Goal: Task Accomplishment & Management: Use online tool/utility

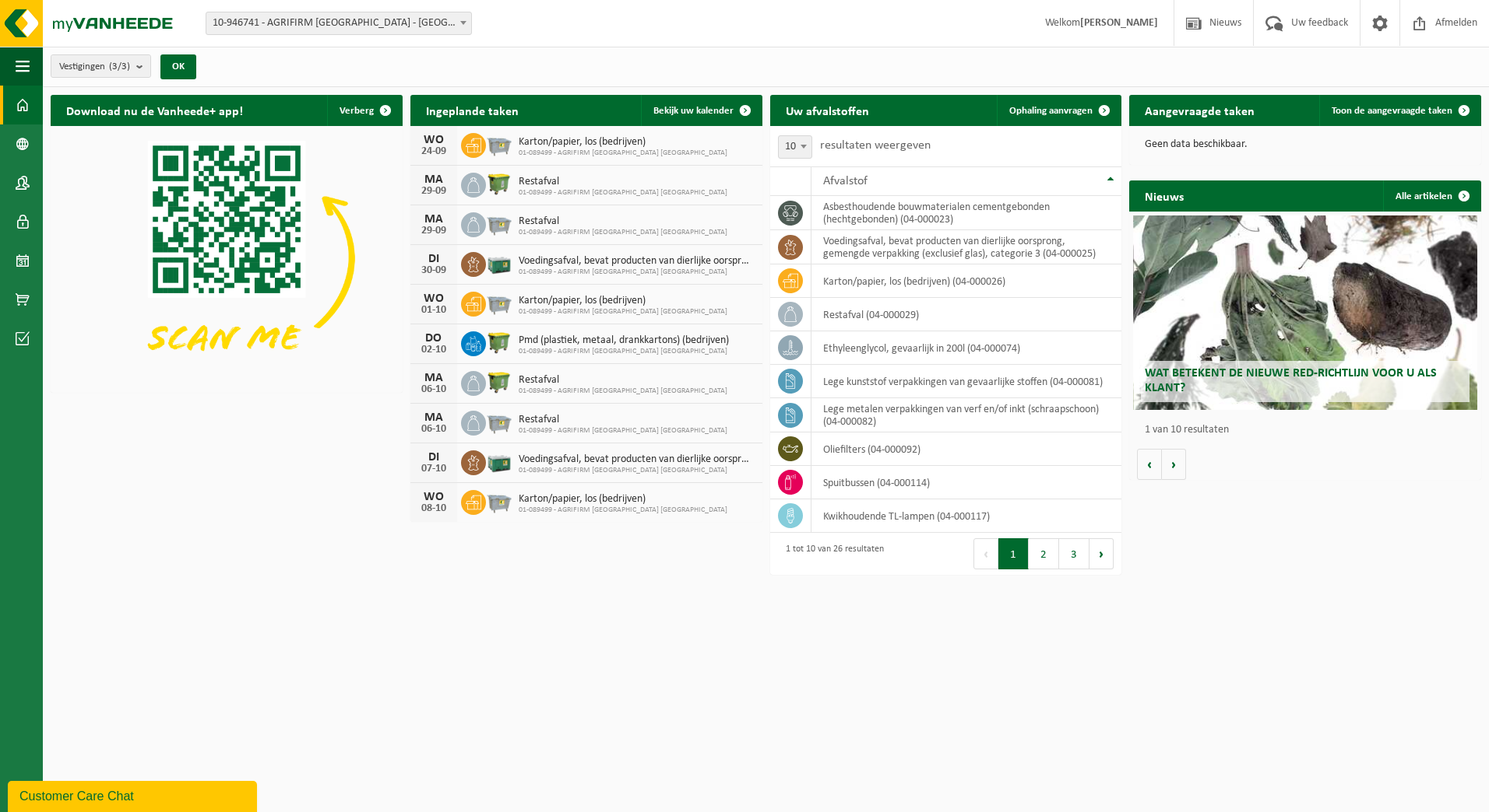
click at [459, 24] on span at bounding box center [463, 22] width 16 height 20
select select "9382"
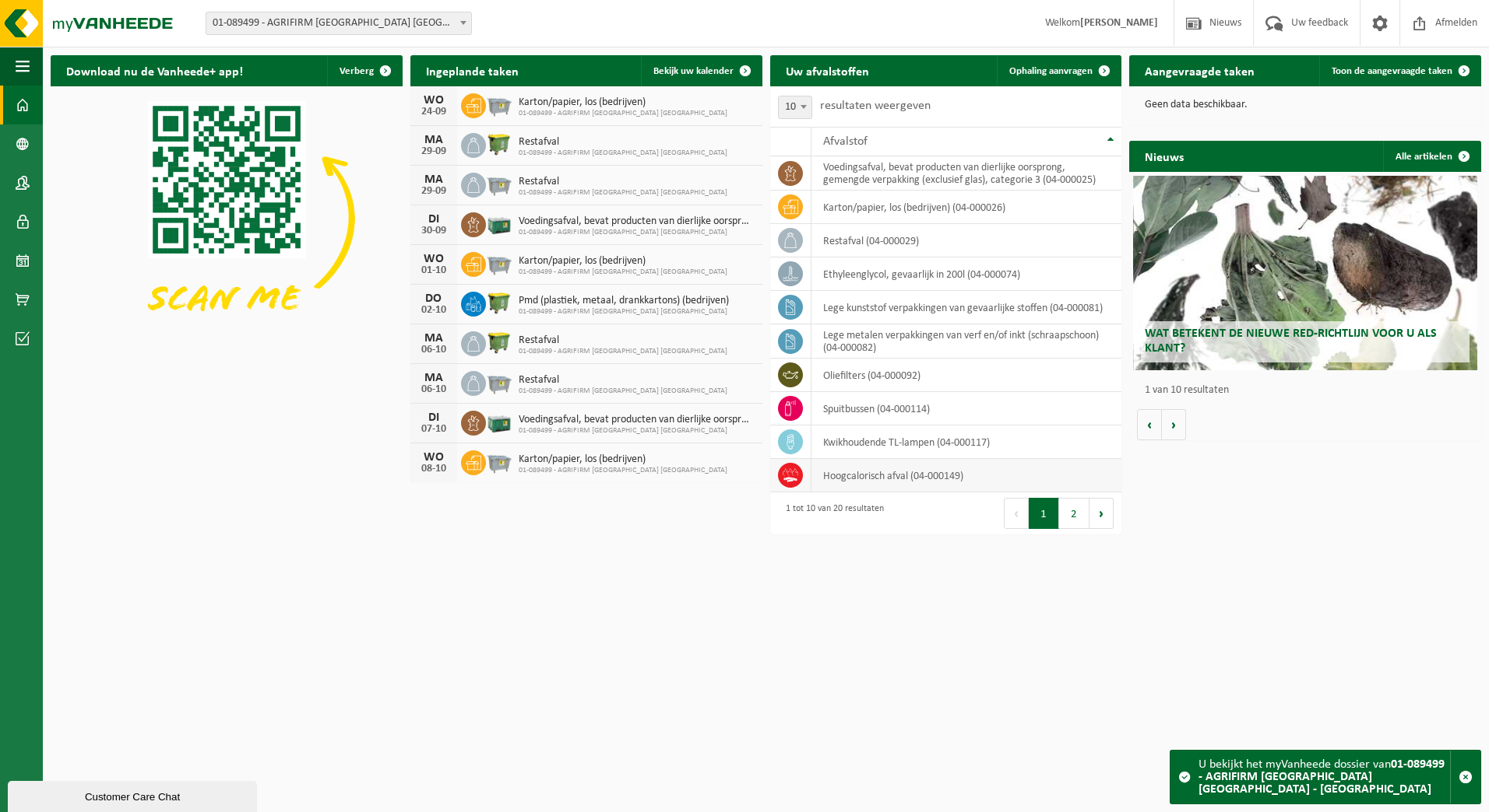
click at [876, 477] on td "hoogcalorisch afval (04-000149)" at bounding box center [967, 476] width 310 height 33
click at [794, 472] on icon at bounding box center [790, 472] width 16 height 7
click at [791, 476] on icon at bounding box center [790, 475] width 16 height 16
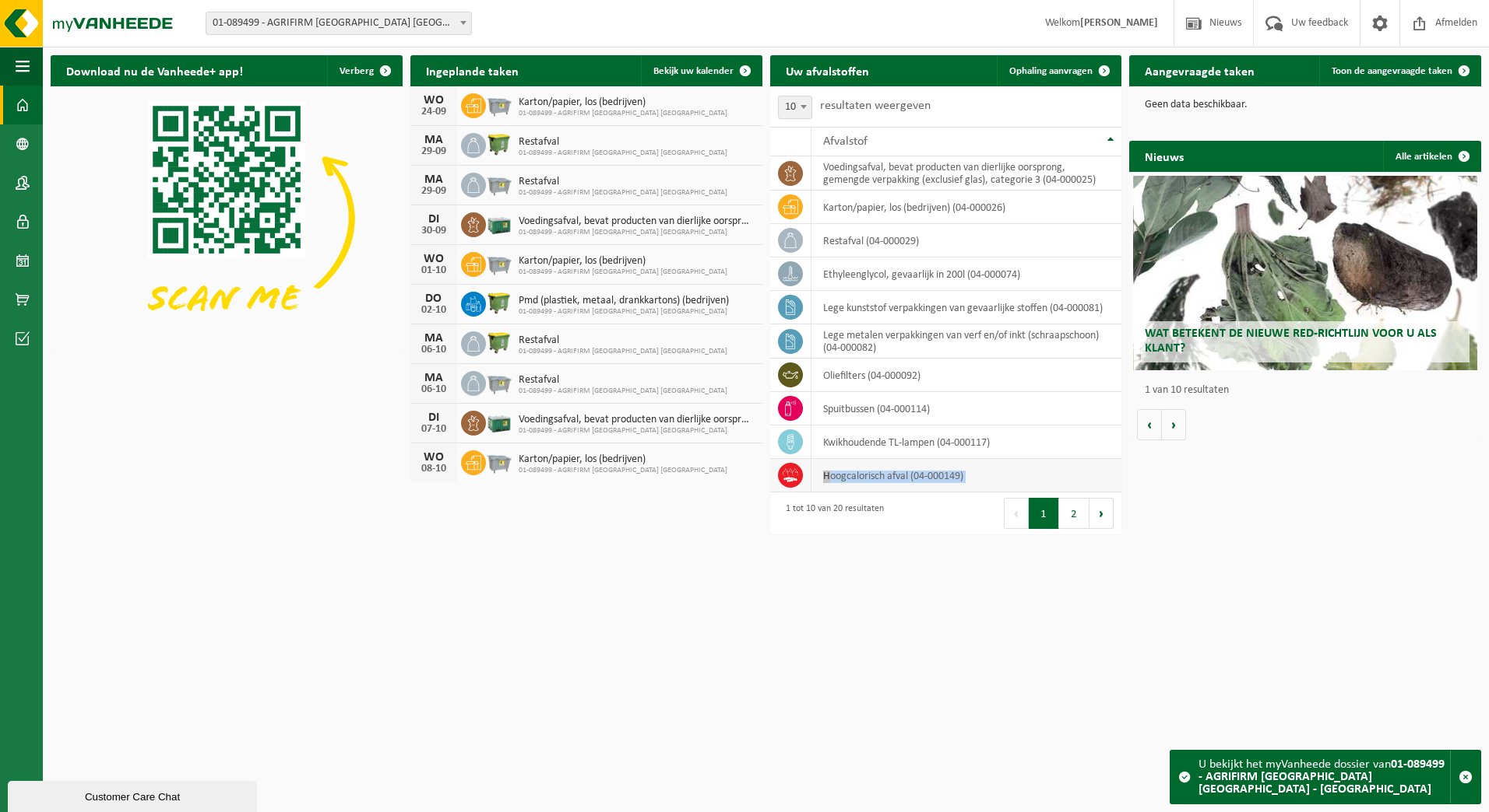
click at [791, 476] on icon at bounding box center [790, 475] width 16 height 16
click at [1069, 74] on span "Ophaling aanvragen" at bounding box center [1051, 71] width 84 height 10
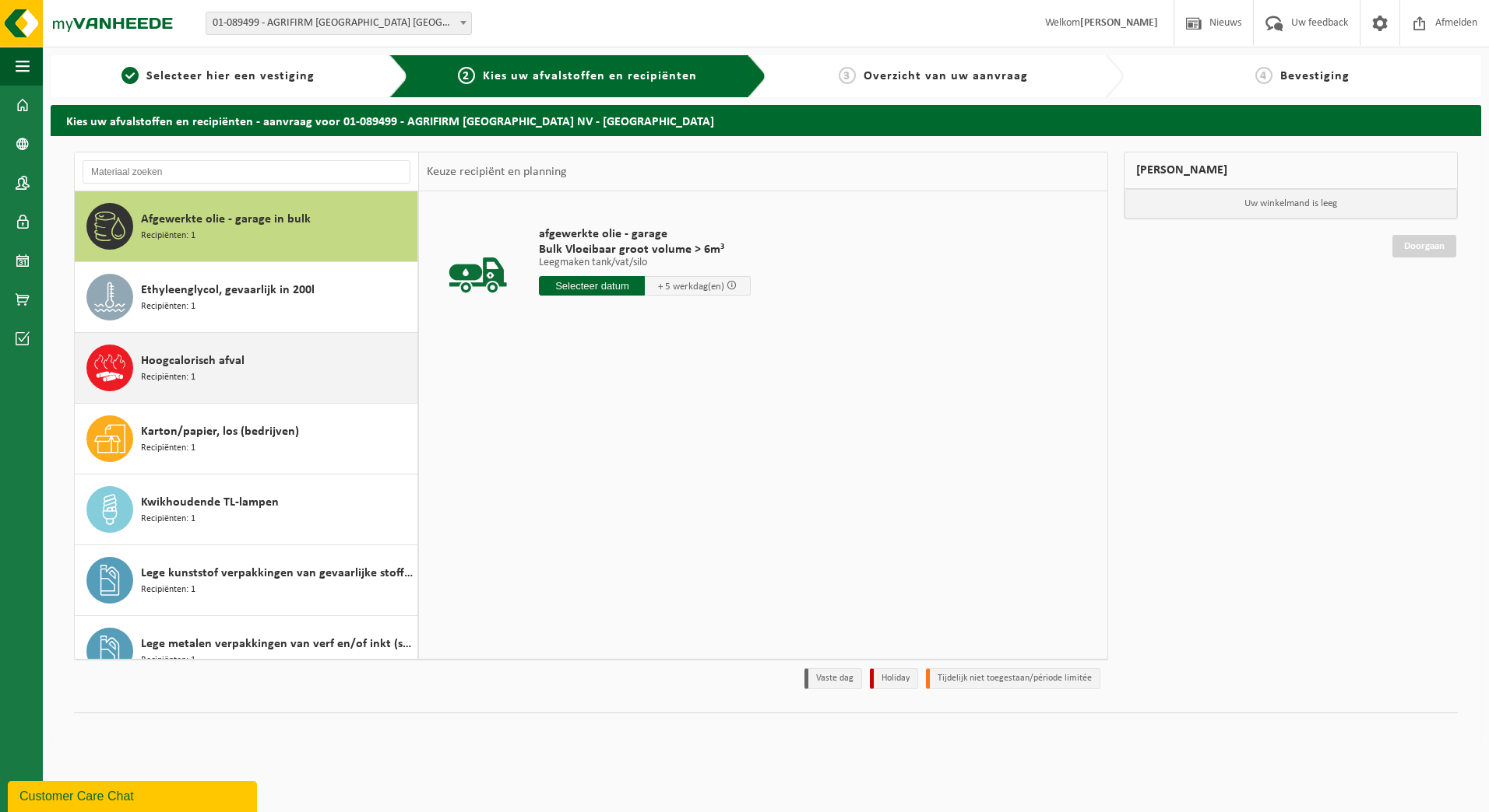
click at [301, 366] on div "Hoogcalorisch afval Recipiënten: 1" at bounding box center [277, 368] width 272 height 46
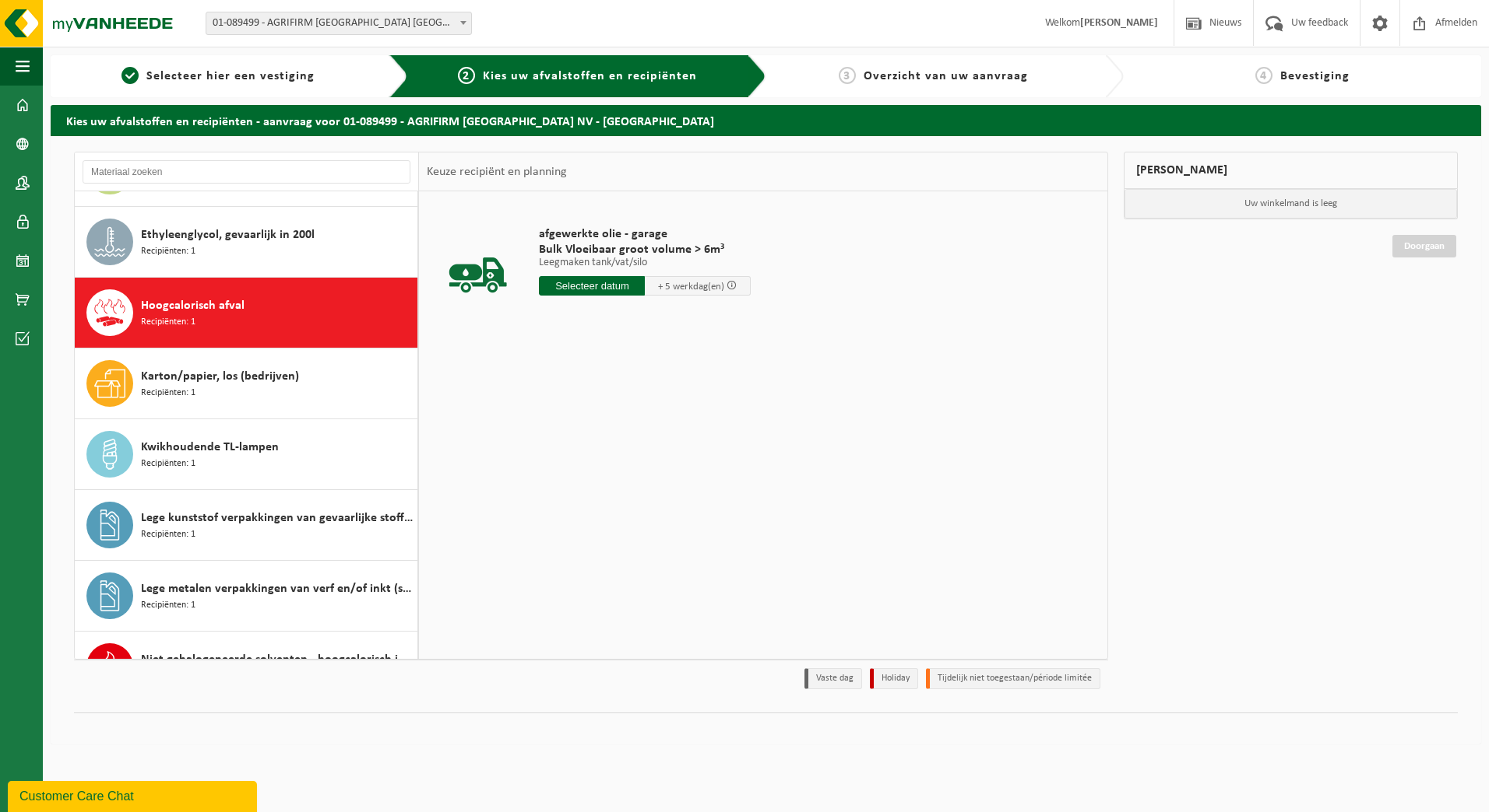
scroll to position [141, 0]
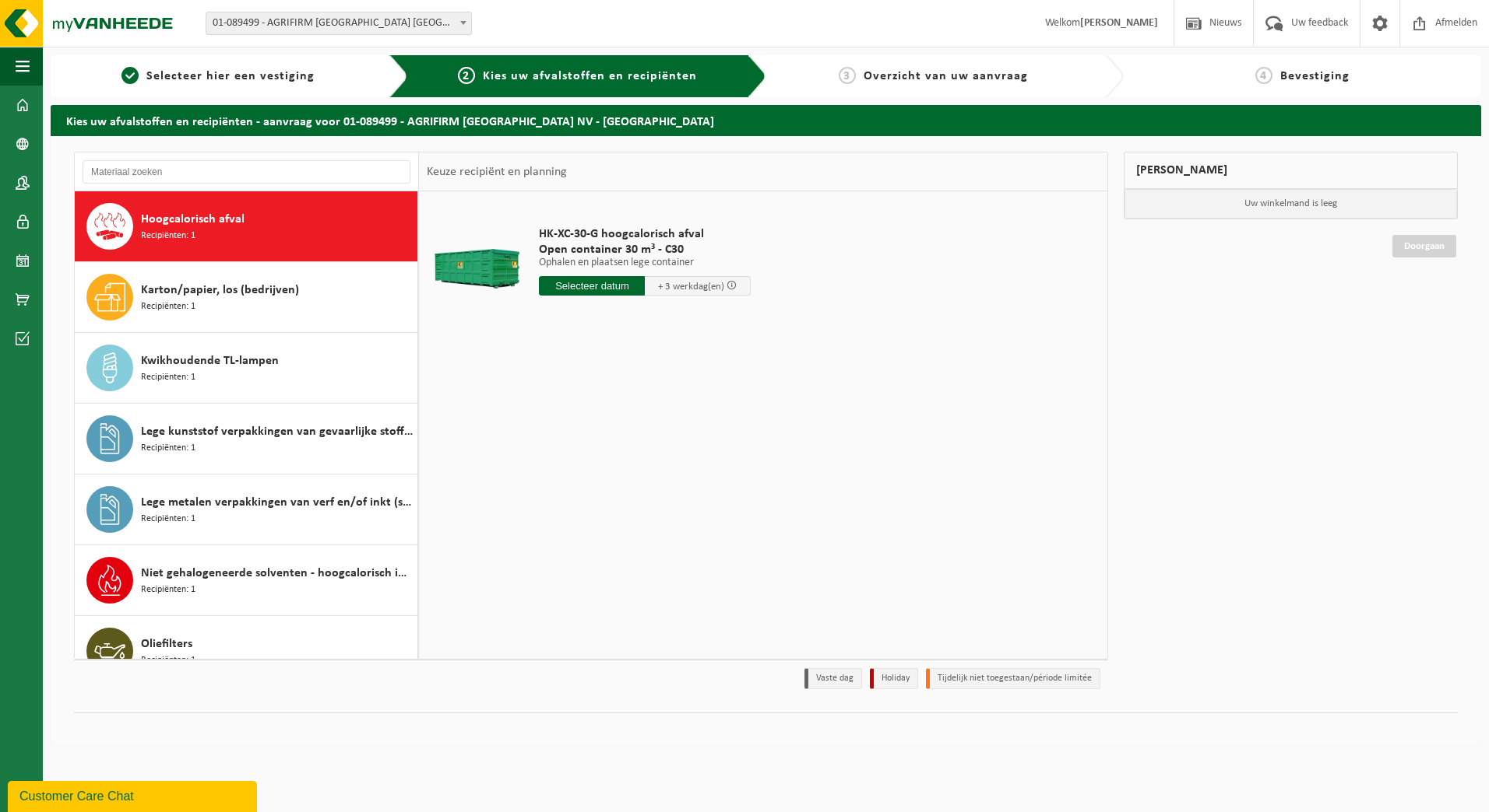
click at [597, 287] on input "text" at bounding box center [592, 285] width 106 height 20
click at [665, 448] on div "26" at bounding box center [663, 449] width 27 height 25
type input "Van 2025-09-26"
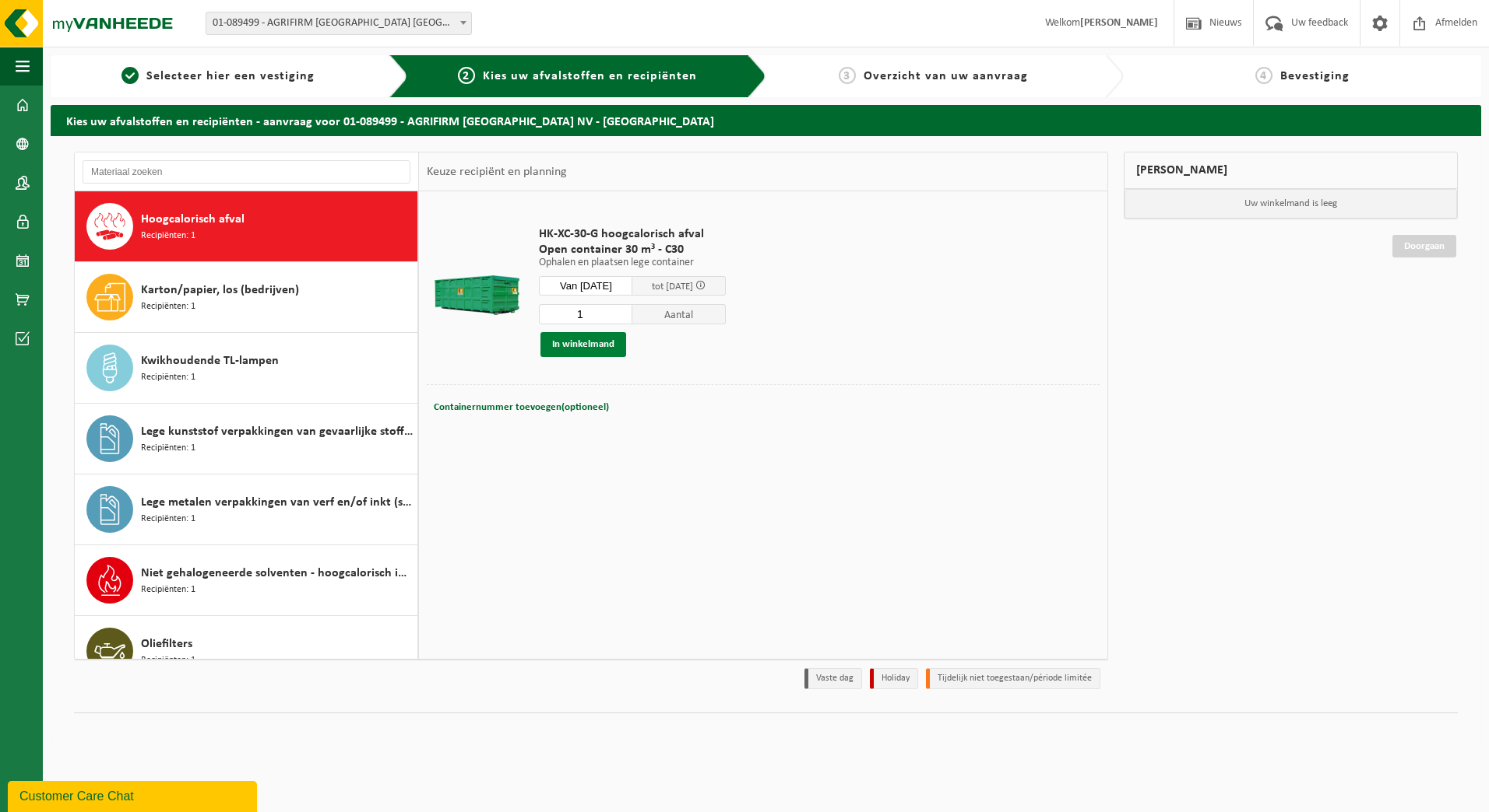
click at [585, 346] on button "In winkelmand" at bounding box center [583, 345] width 86 height 25
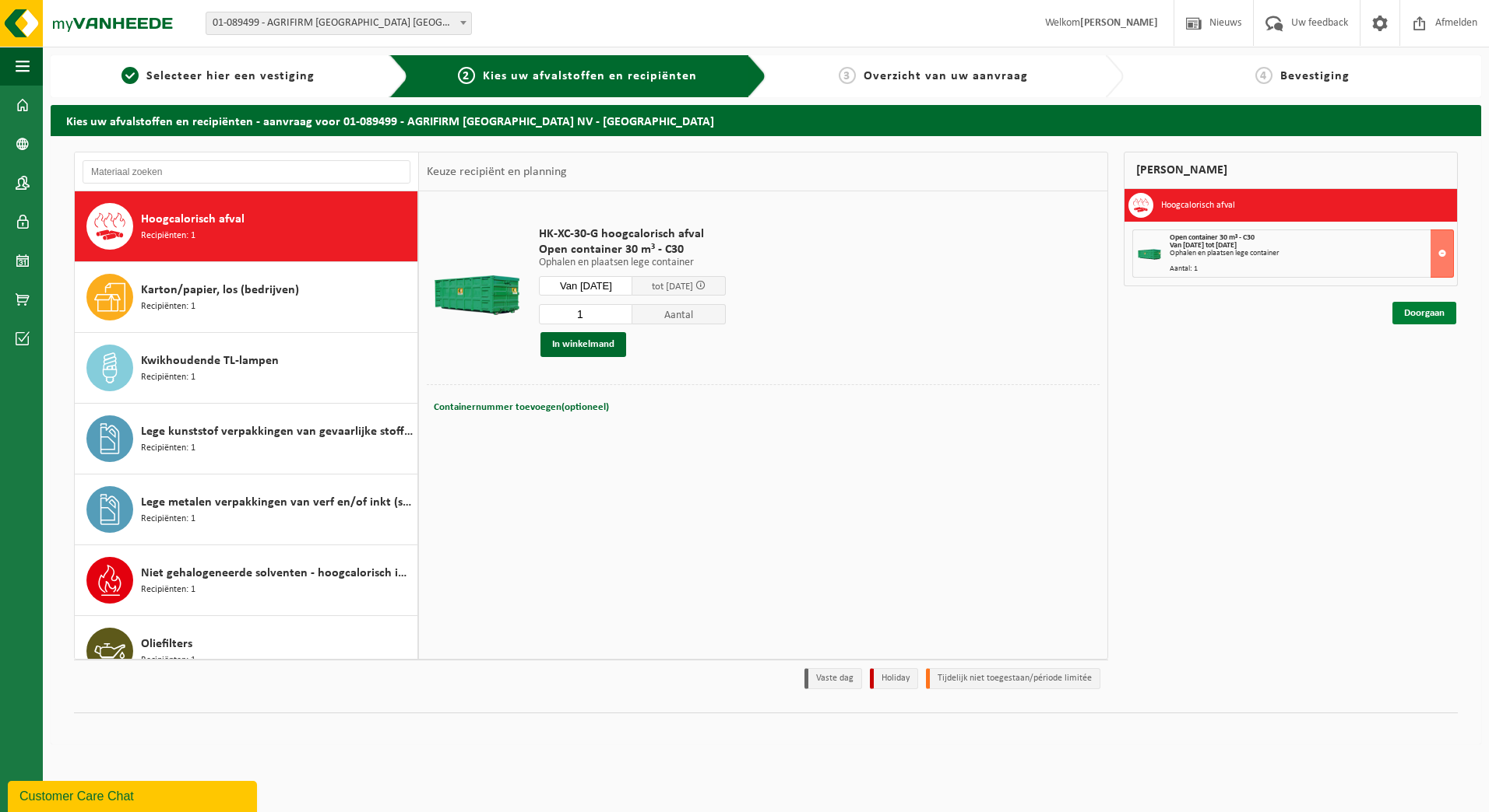
click at [1427, 305] on link "Doorgaan" at bounding box center [1424, 313] width 64 height 22
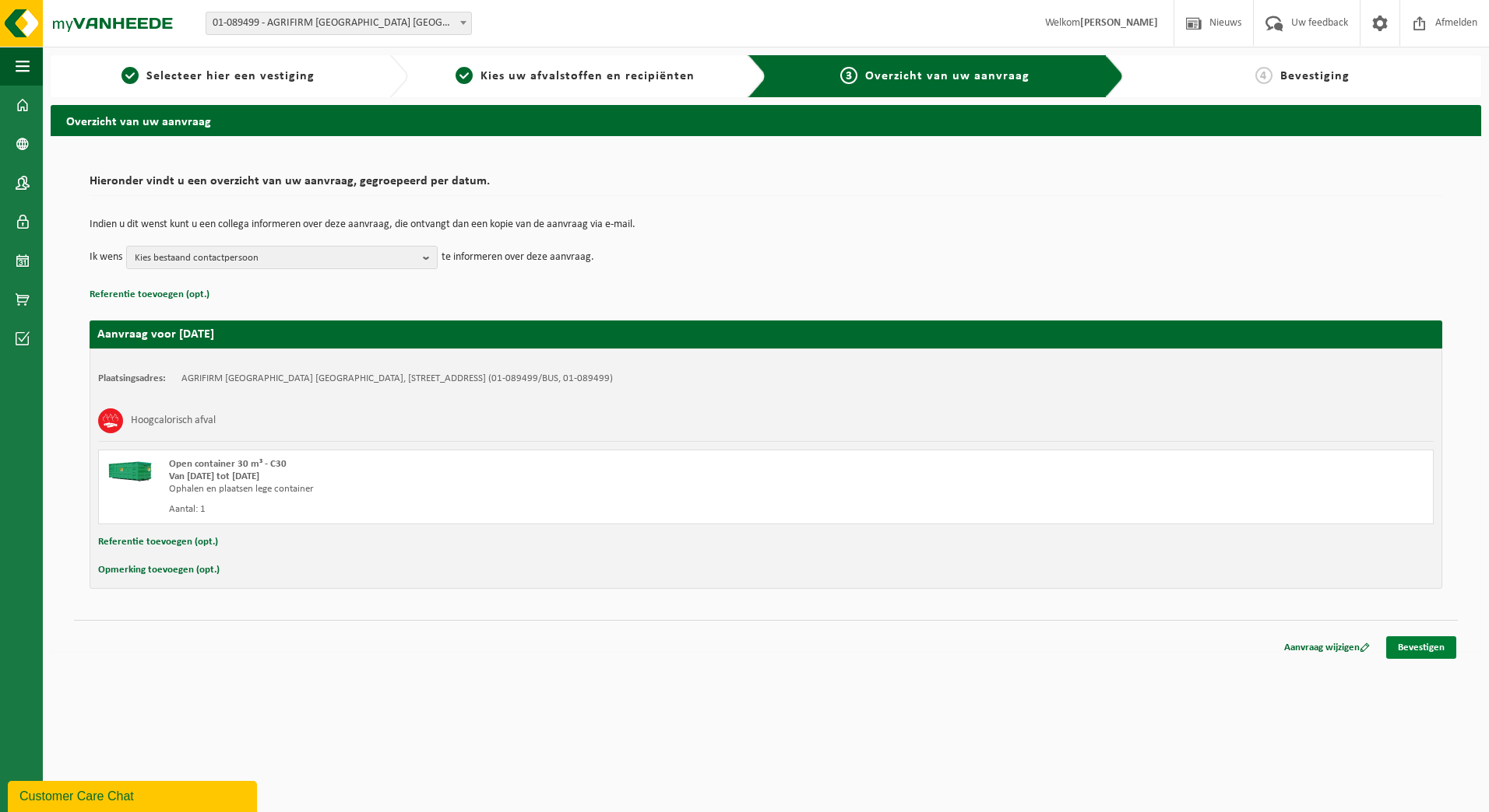
click at [1431, 651] on link "Bevestigen" at bounding box center [1420, 648] width 70 height 22
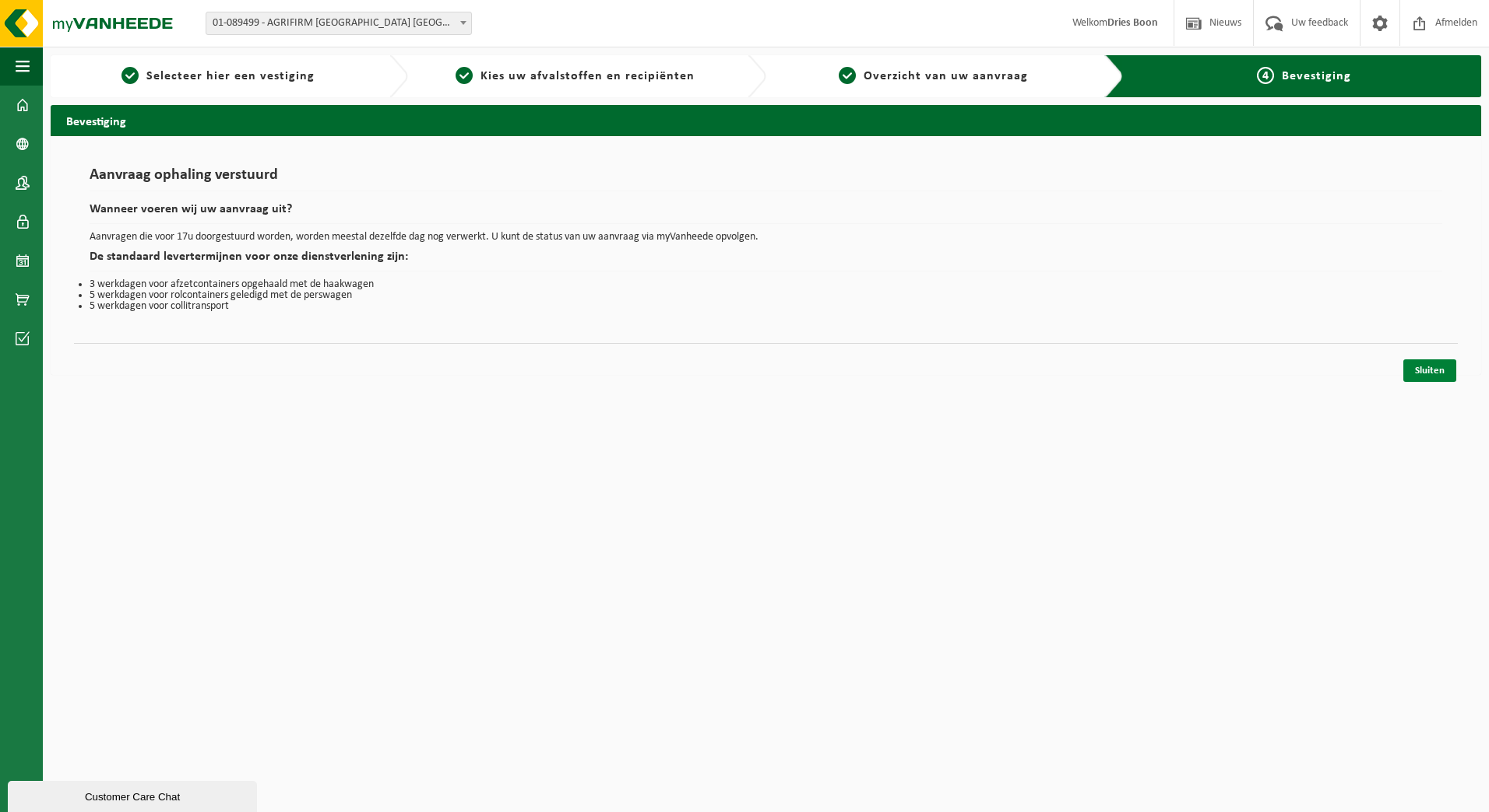
click at [1431, 372] on link "Sluiten" at bounding box center [1429, 371] width 53 height 22
